Goal: Task Accomplishment & Management: Manage account settings

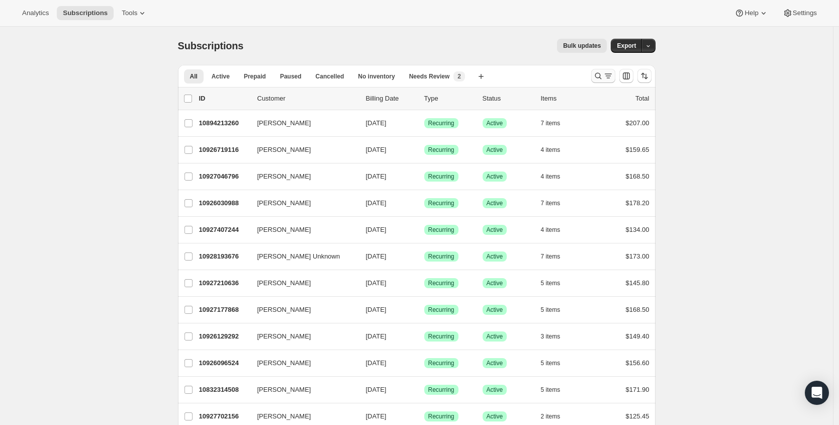
click at [601, 77] on icon "Search and filter results" at bounding box center [598, 76] width 7 height 7
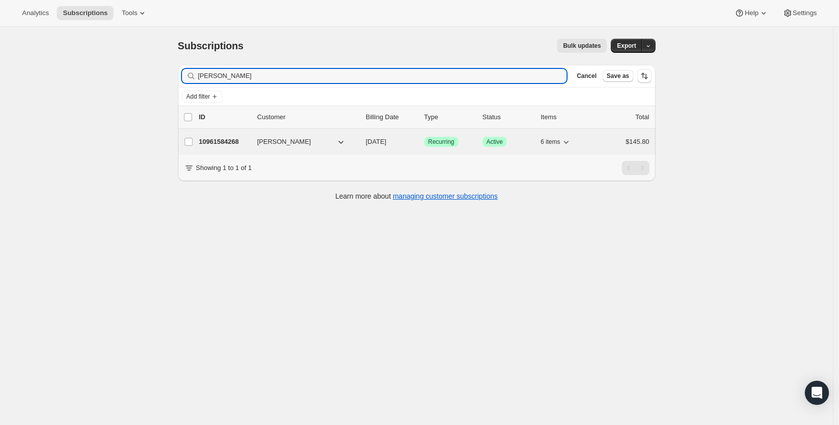
type input "[PERSON_NAME]"
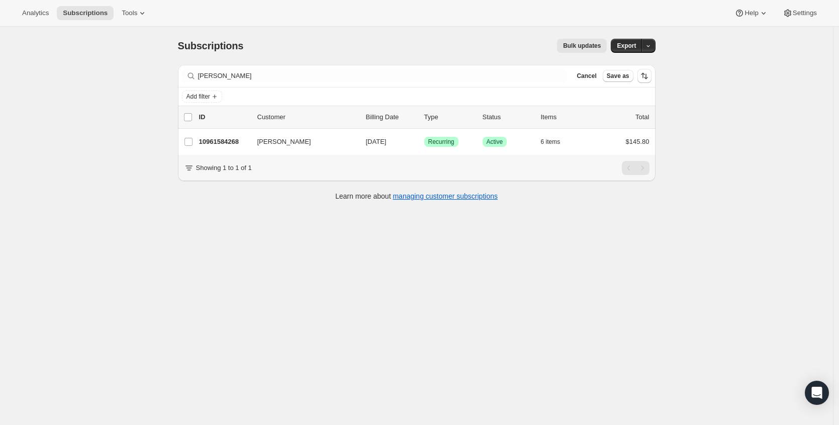
drag, startPoint x: 233, startPoint y: 142, endPoint x: 357, endPoint y: 114, distance: 127.2
click at [237, 140] on p "10961584268" at bounding box center [224, 142] width 50 height 10
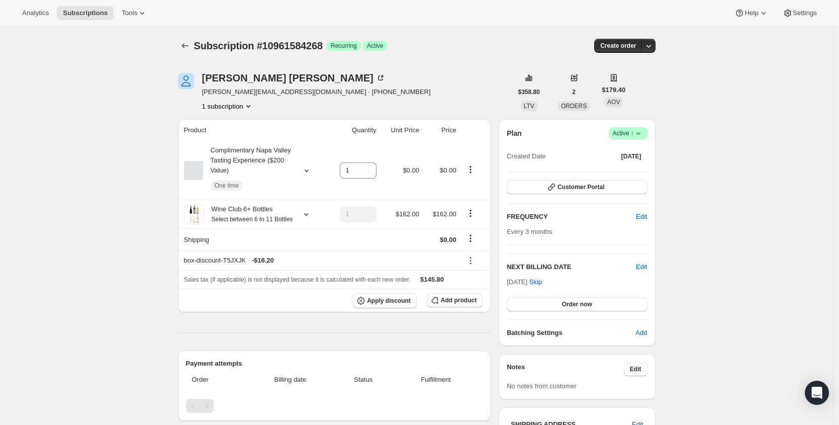
click at [637, 121] on div "Plan Success Active | Created Date [DATE] Customer Portal FREQUENCY Edit Every …" at bounding box center [577, 232] width 156 height 227
click at [635, 138] on span "Active |" at bounding box center [628, 133] width 31 height 10
click at [730, 134] on div "Subscription #10961584268. This page is ready Subscription #10961584268 Success…" at bounding box center [416, 368] width 833 height 683
click at [244, 94] on span "[PERSON_NAME][EMAIL_ADDRESS][DOMAIN_NAME] · [PHONE_NUMBER]" at bounding box center [316, 92] width 229 height 10
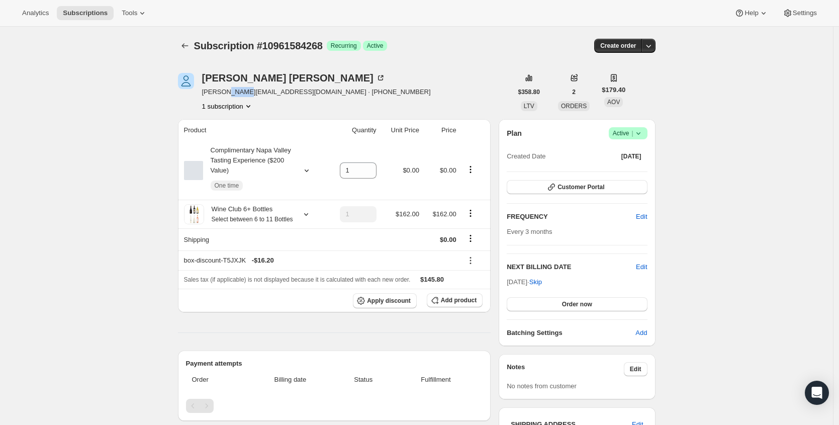
copy span "gmail"
drag, startPoint x: 204, startPoint y: 91, endPoint x: 264, endPoint y: 94, distance: 60.4
click at [264, 94] on div "[PERSON_NAME] [PERSON_NAME][EMAIL_ADDRESS][DOMAIN_NAME] · [PHONE_NUMBER] 1 subs…" at bounding box center [345, 92] width 334 height 38
copy span "[PERSON_NAME][EMAIL_ADDRESS][DOMAIN_NAME]"
